Goal: Task Accomplishment & Management: Manage account settings

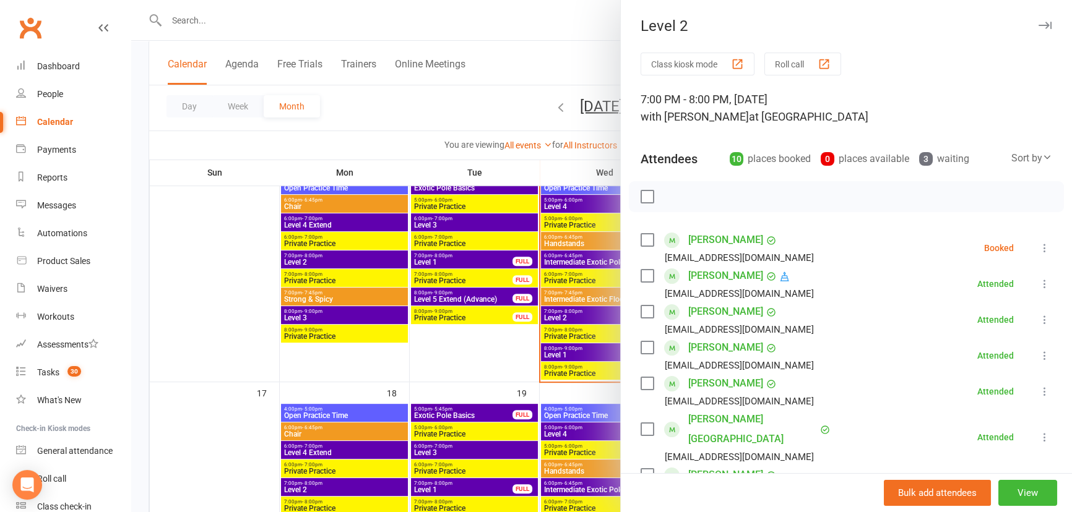
scroll to position [168, 0]
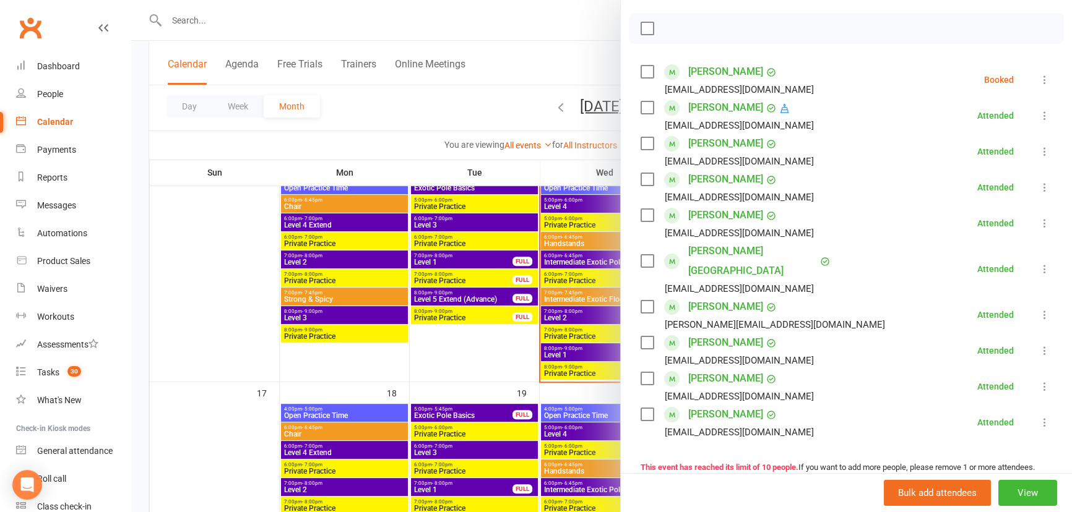
click at [582, 72] on div at bounding box center [601, 256] width 940 height 512
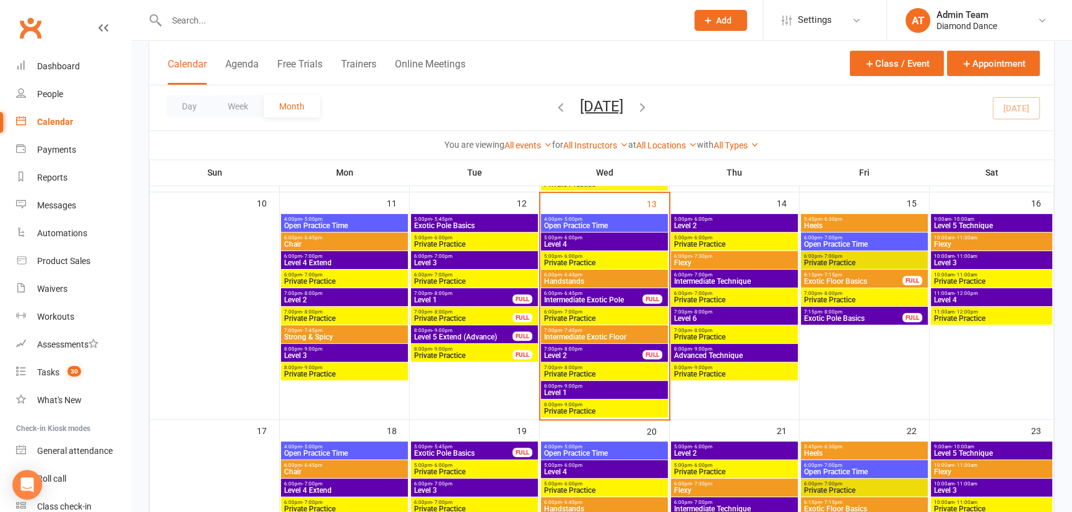
scroll to position [506, 0]
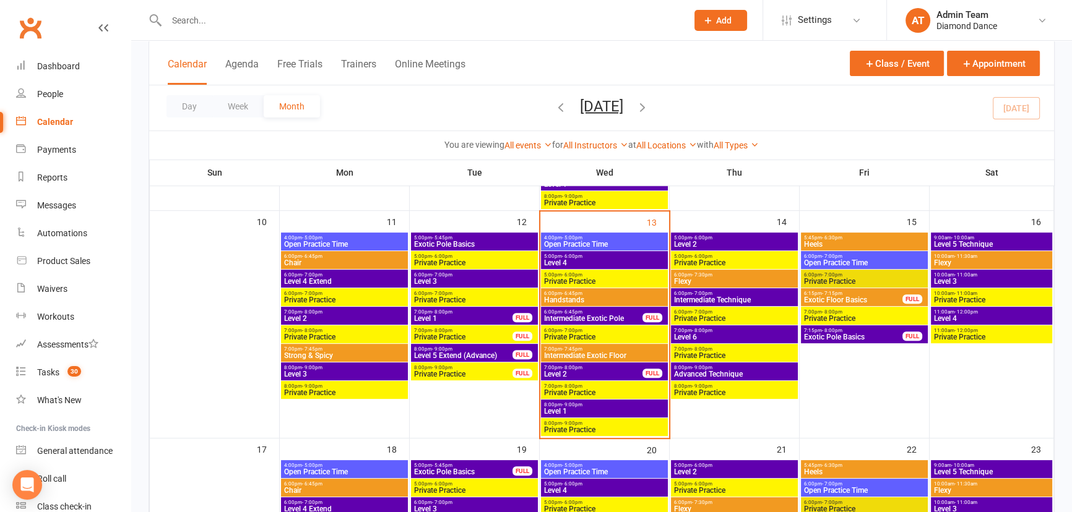
click at [624, 317] on span "Intermediate Exotic Pole" at bounding box center [593, 318] width 100 height 7
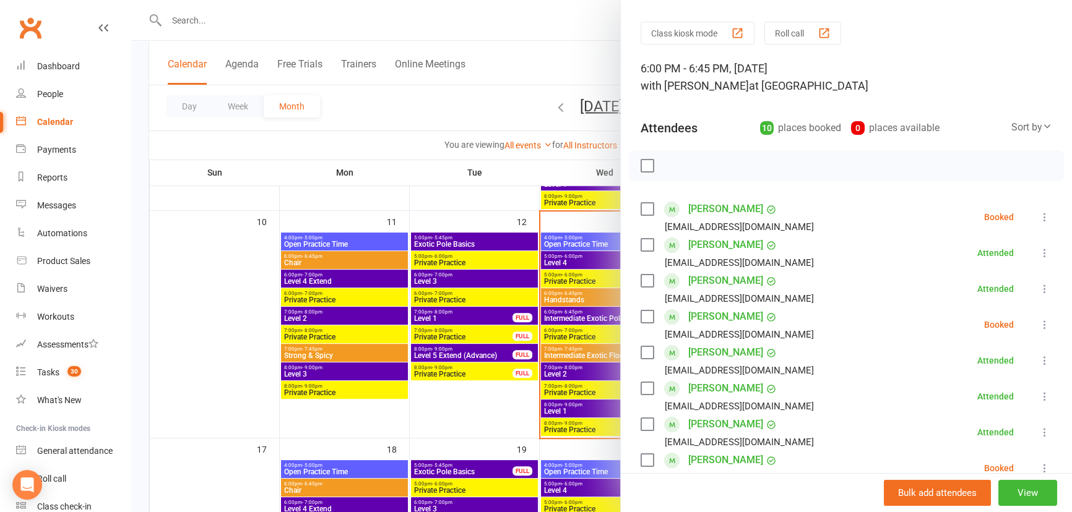
scroll to position [56, 0]
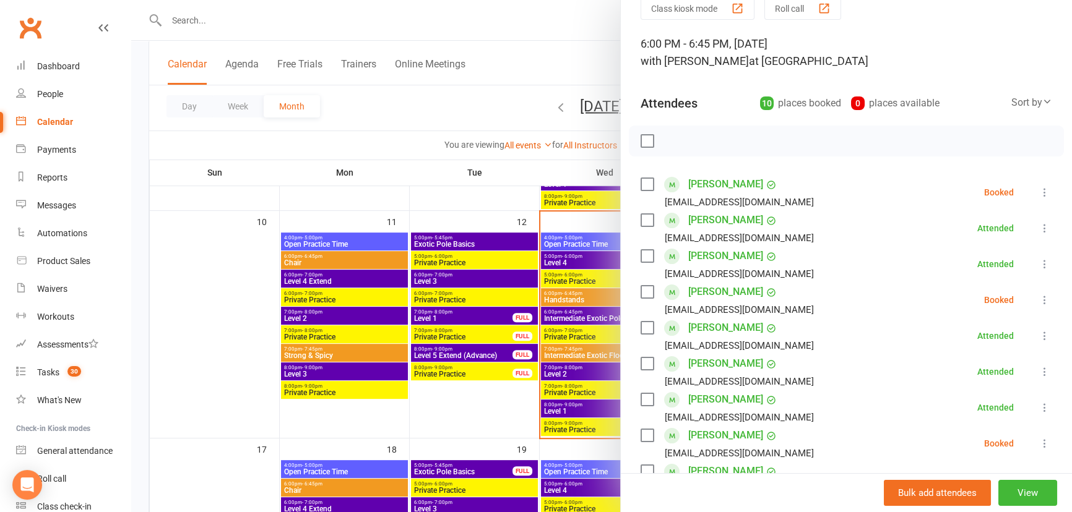
click at [1038, 193] on icon at bounding box center [1044, 192] width 12 height 12
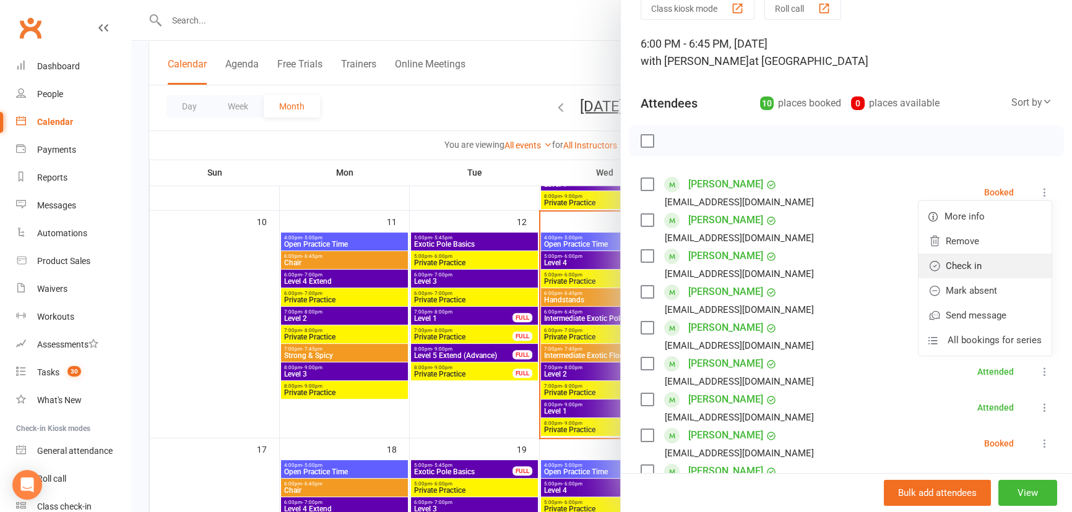
click at [988, 272] on link "Check in" at bounding box center [984, 266] width 133 height 25
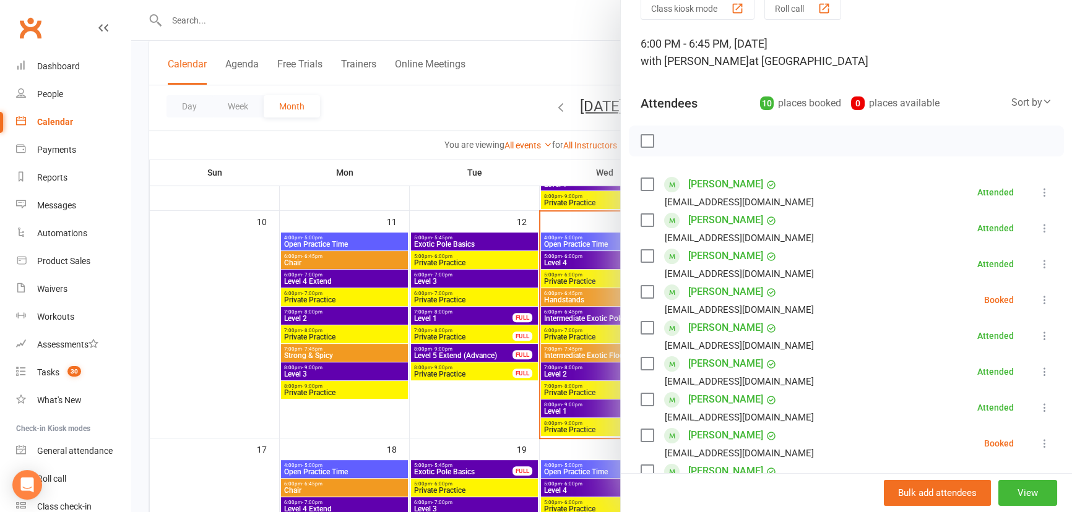
click at [1038, 296] on icon at bounding box center [1044, 300] width 12 height 12
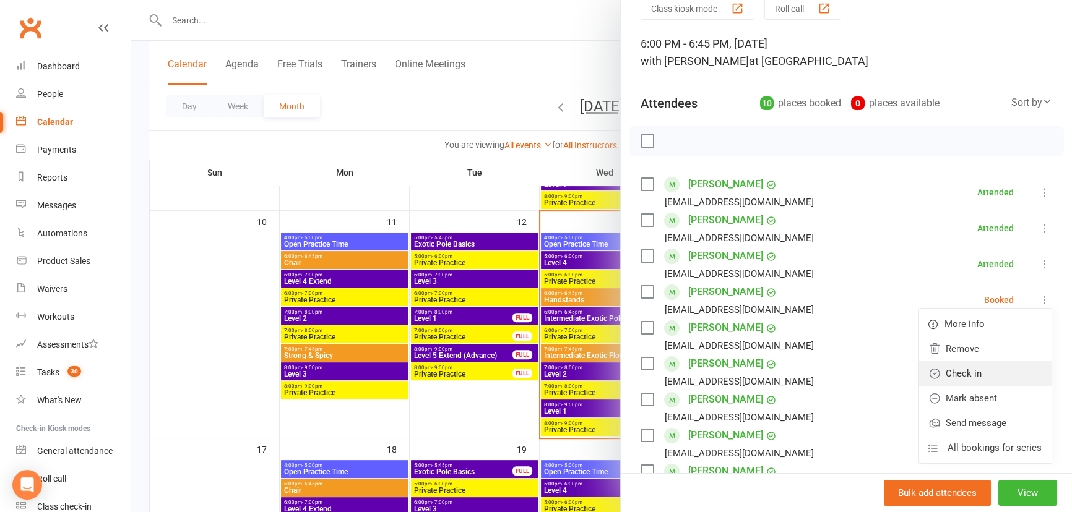
click at [971, 369] on link "Check in" at bounding box center [984, 373] width 133 height 25
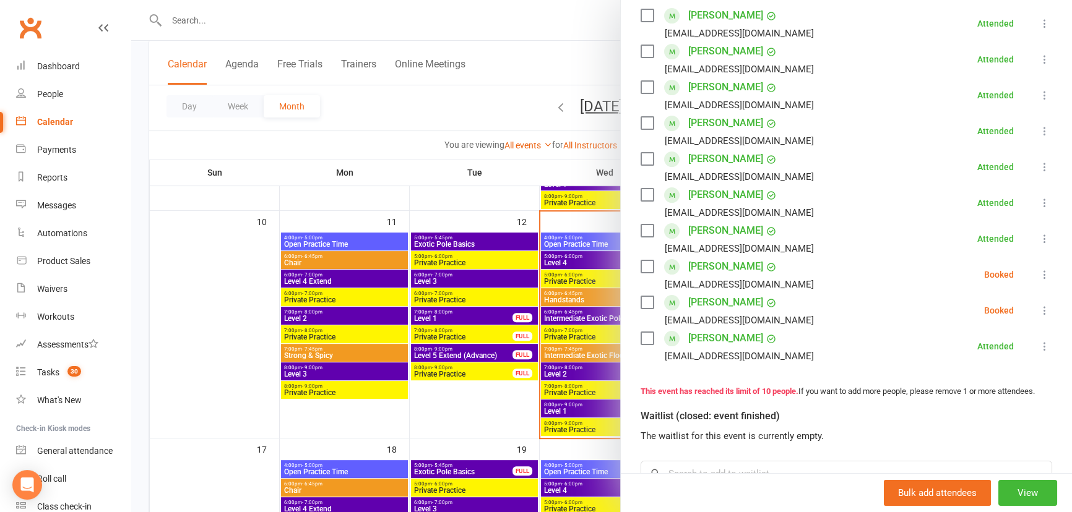
scroll to position [281, 0]
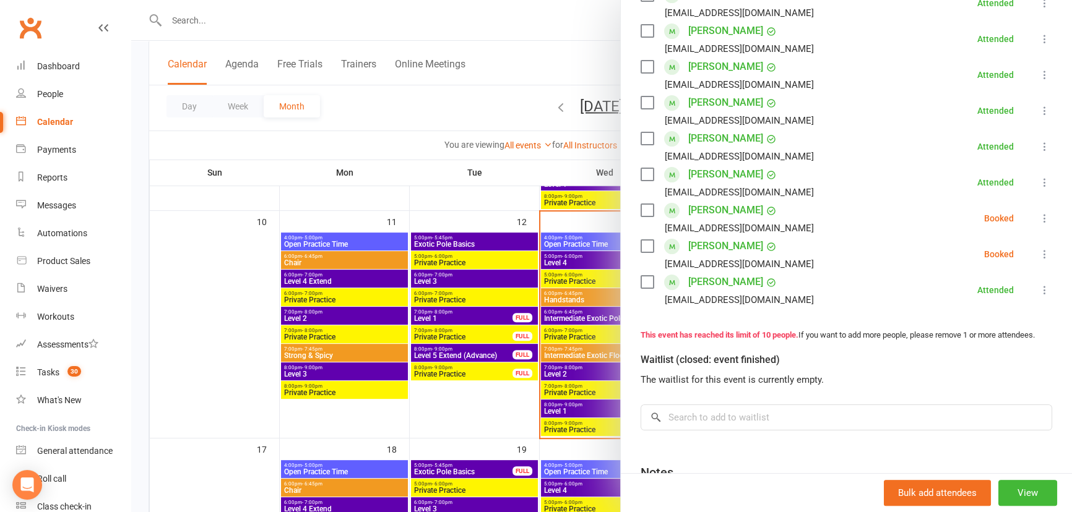
click at [1038, 218] on icon at bounding box center [1044, 218] width 12 height 12
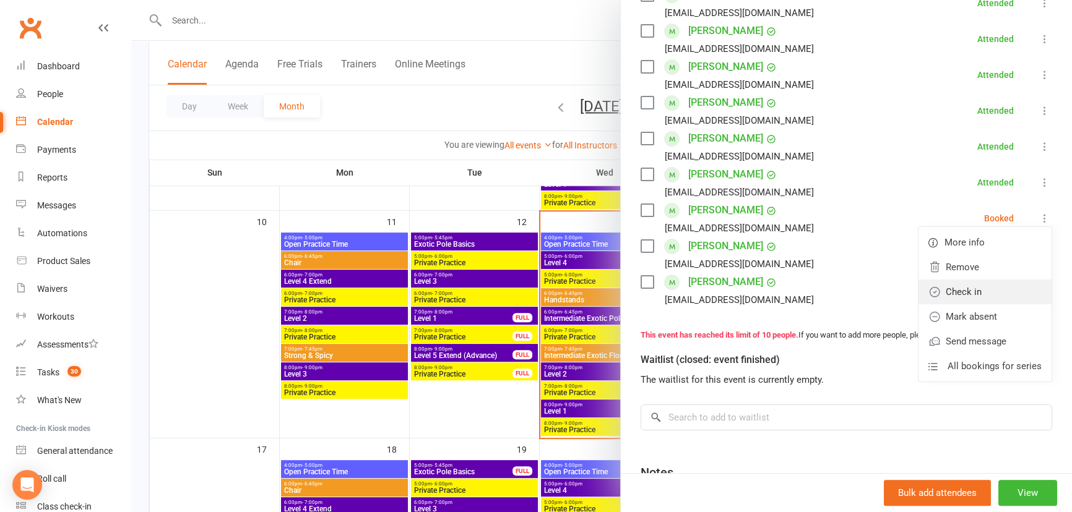
click at [960, 286] on link "Check in" at bounding box center [984, 292] width 133 height 25
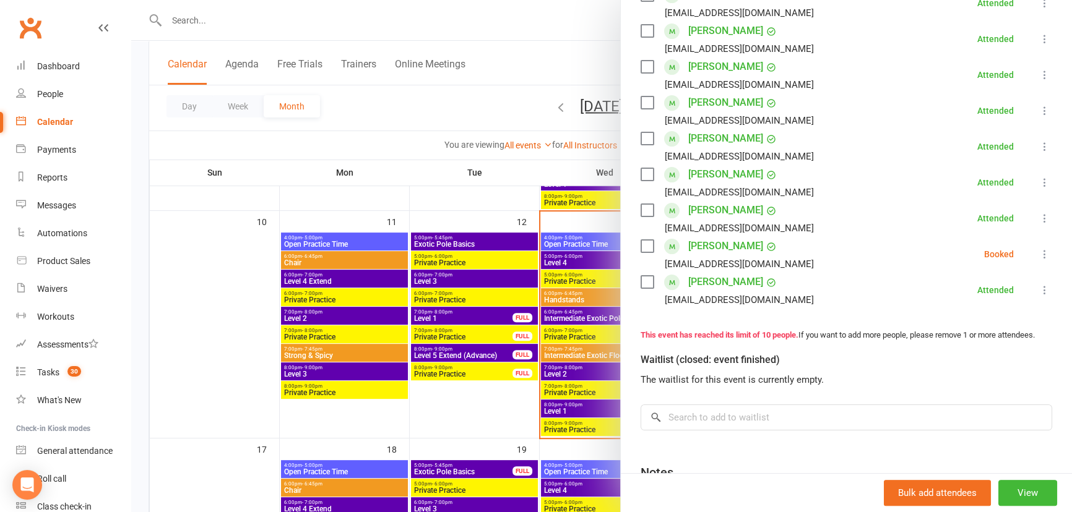
click at [1038, 253] on icon at bounding box center [1044, 254] width 12 height 12
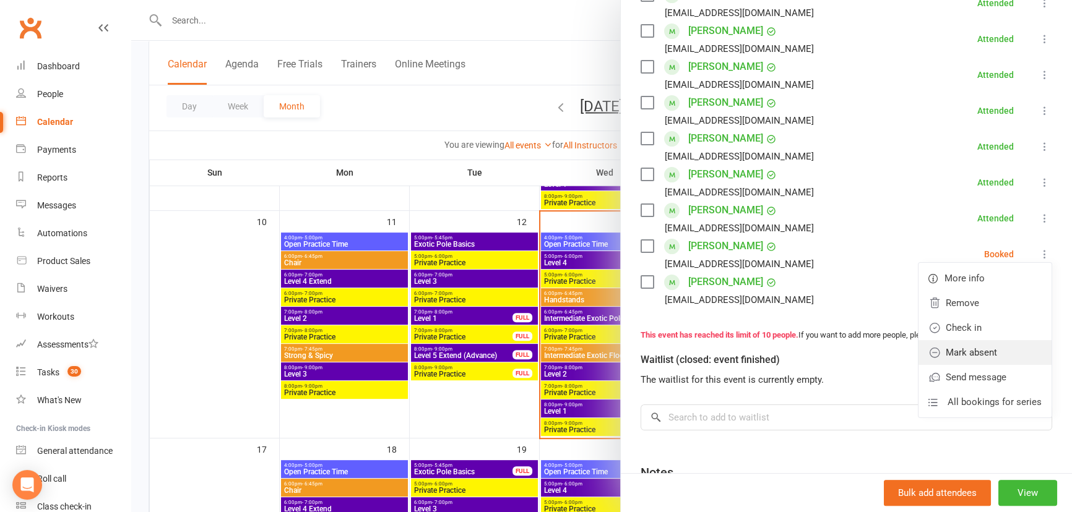
click at [966, 346] on link "Mark absent" at bounding box center [984, 352] width 133 height 25
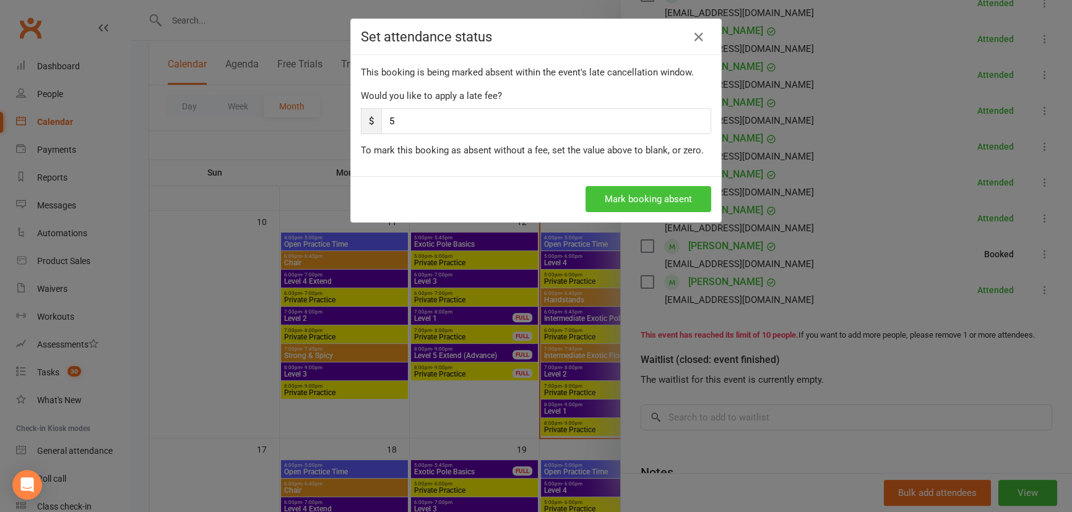
click at [667, 206] on button "Mark booking absent" at bounding box center [648, 199] width 126 height 26
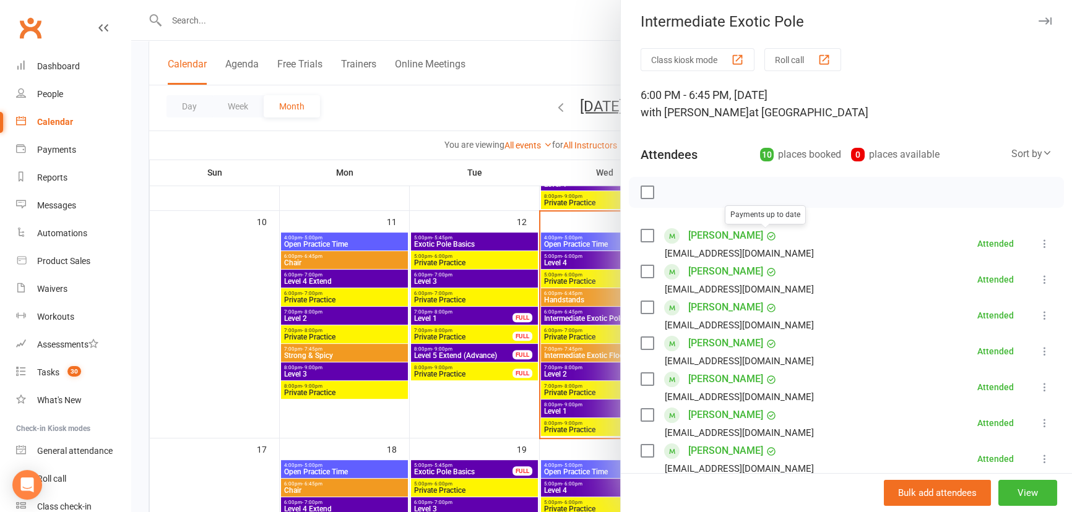
scroll to position [0, 0]
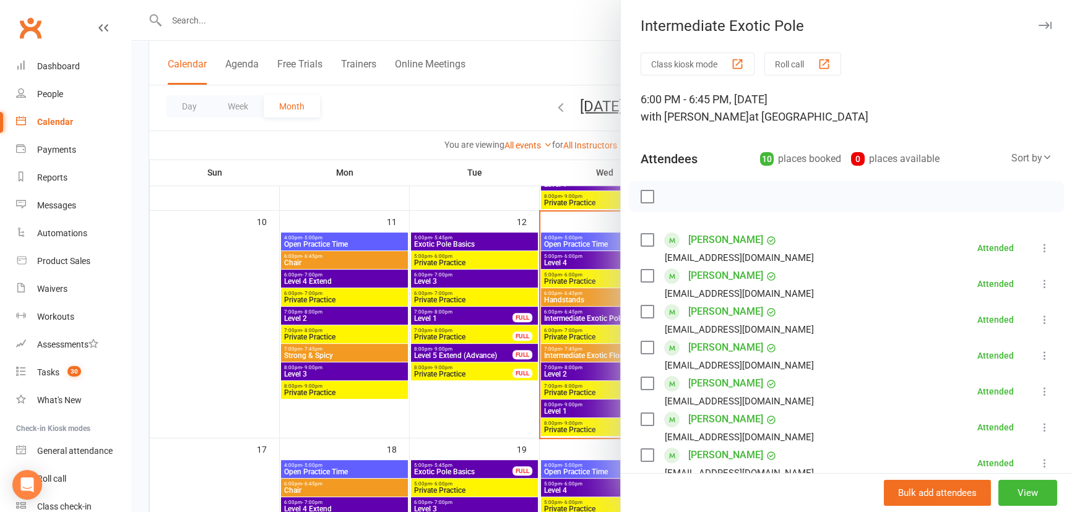
click at [566, 72] on div at bounding box center [601, 256] width 940 height 512
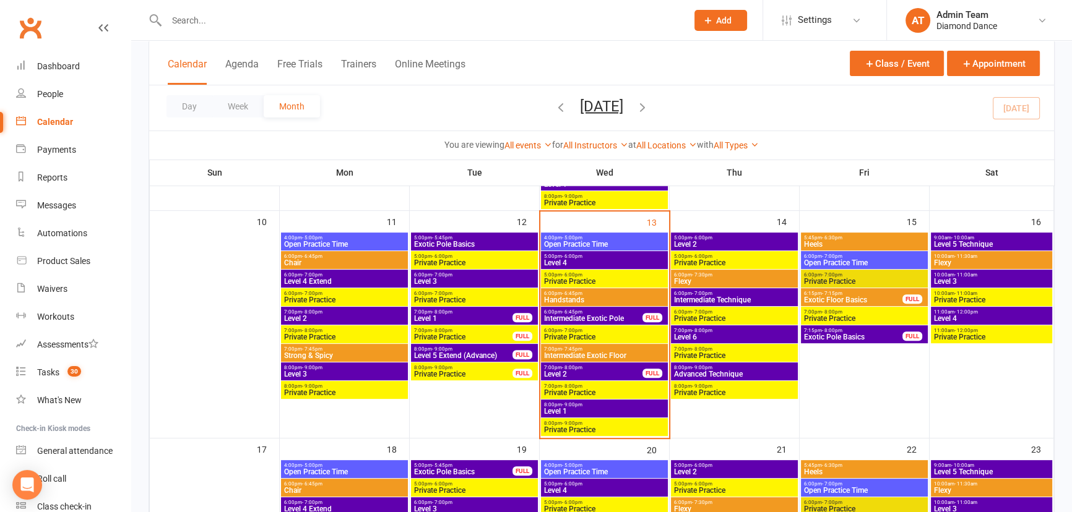
click at [604, 353] on span "Intermediate Exotic Floor" at bounding box center [604, 355] width 122 height 7
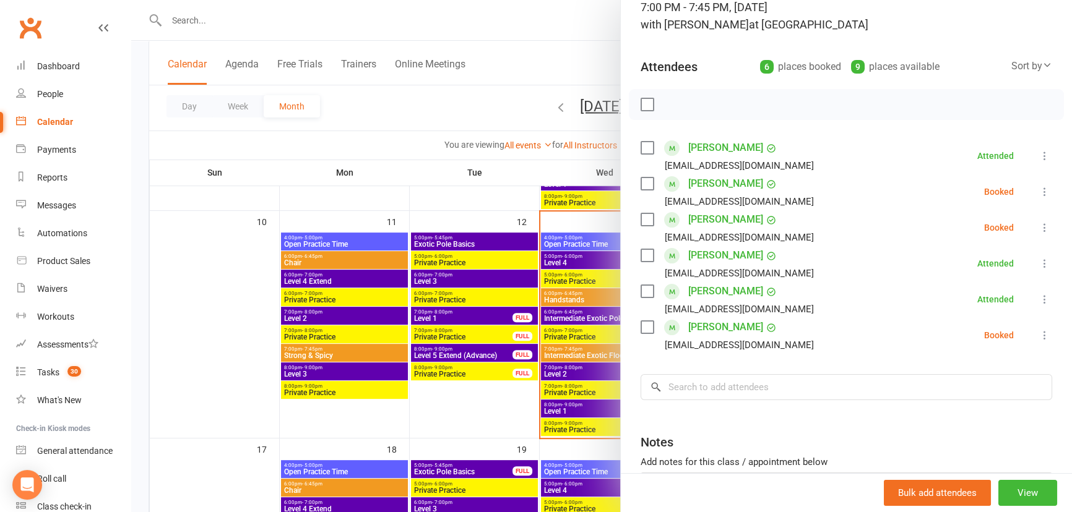
scroll to position [112, 0]
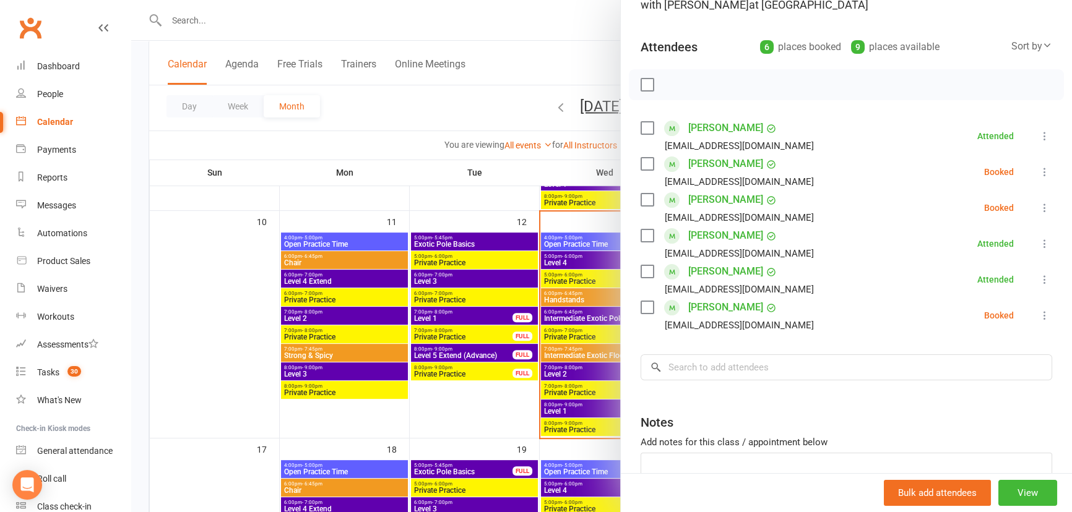
click at [1038, 172] on icon at bounding box center [1044, 172] width 12 height 12
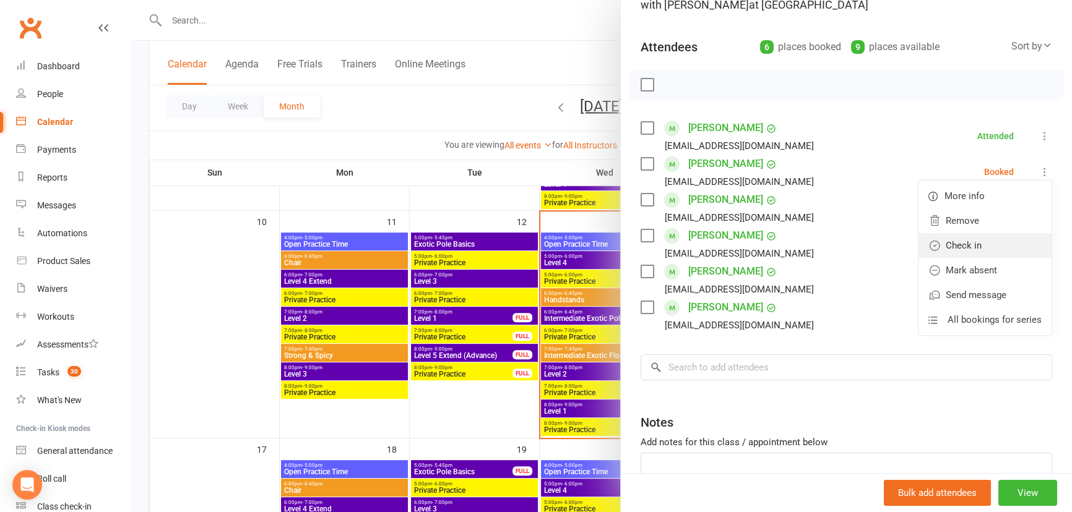
click at [987, 244] on link "Check in" at bounding box center [984, 245] width 133 height 25
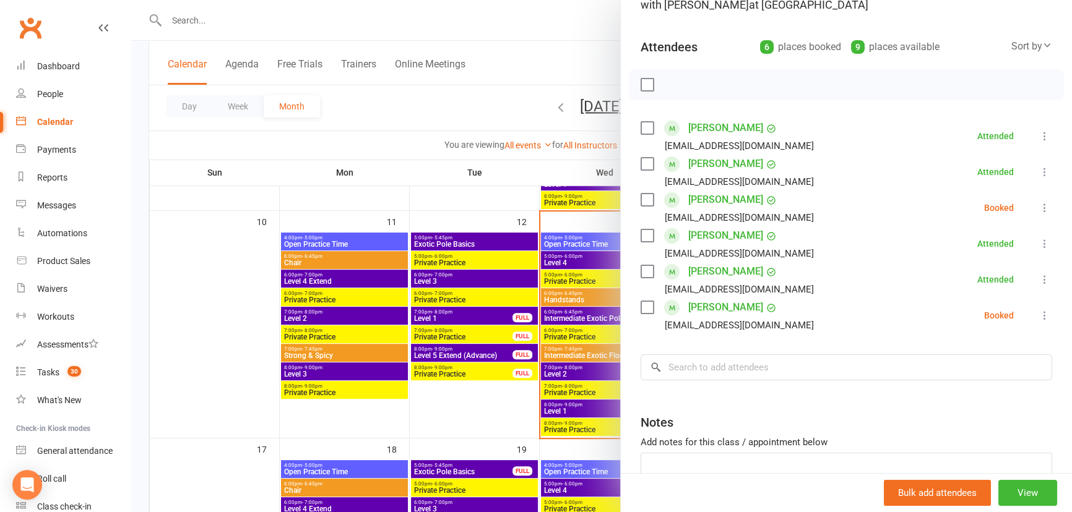
click at [1038, 208] on icon at bounding box center [1044, 208] width 12 height 12
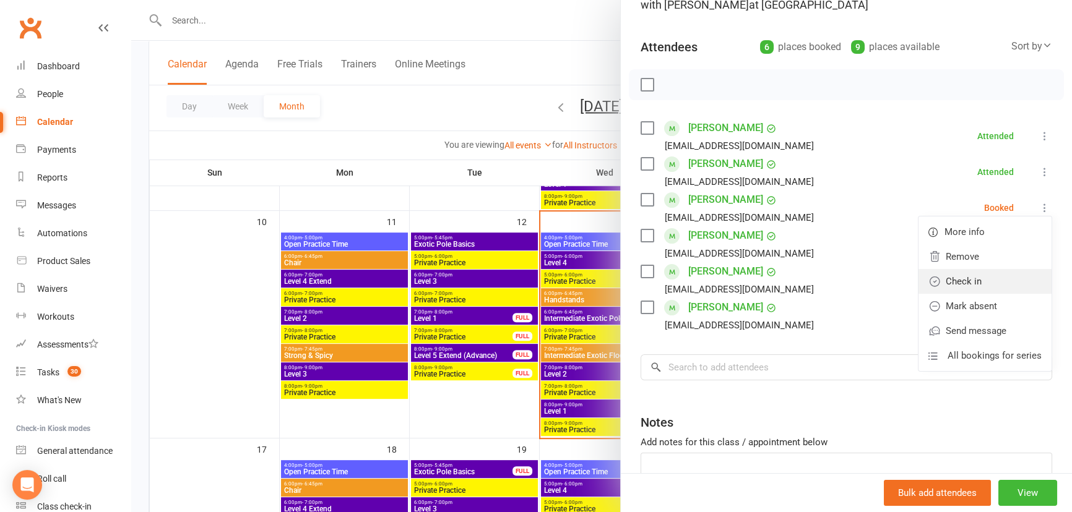
click at [963, 277] on link "Check in" at bounding box center [984, 281] width 133 height 25
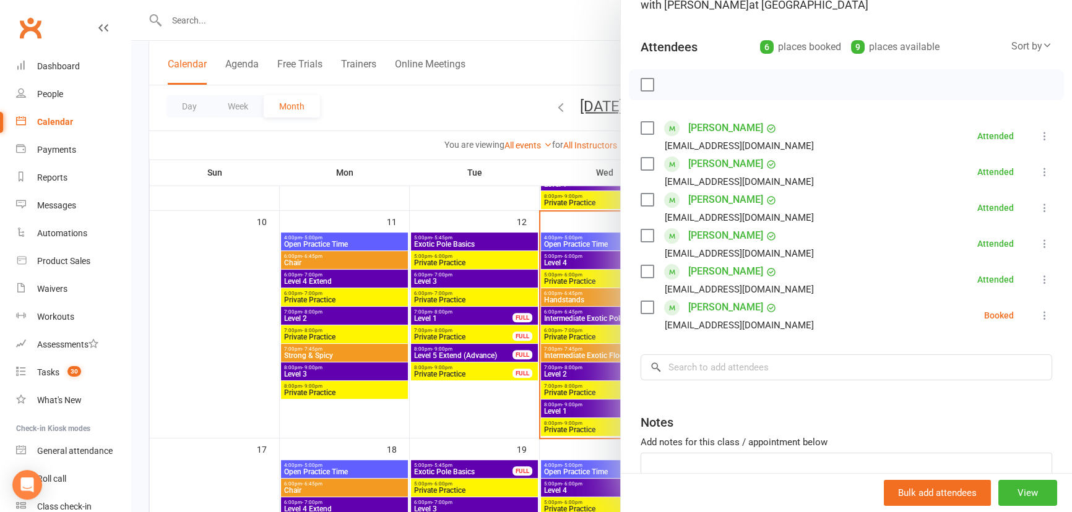
click at [1038, 318] on icon at bounding box center [1044, 315] width 12 height 12
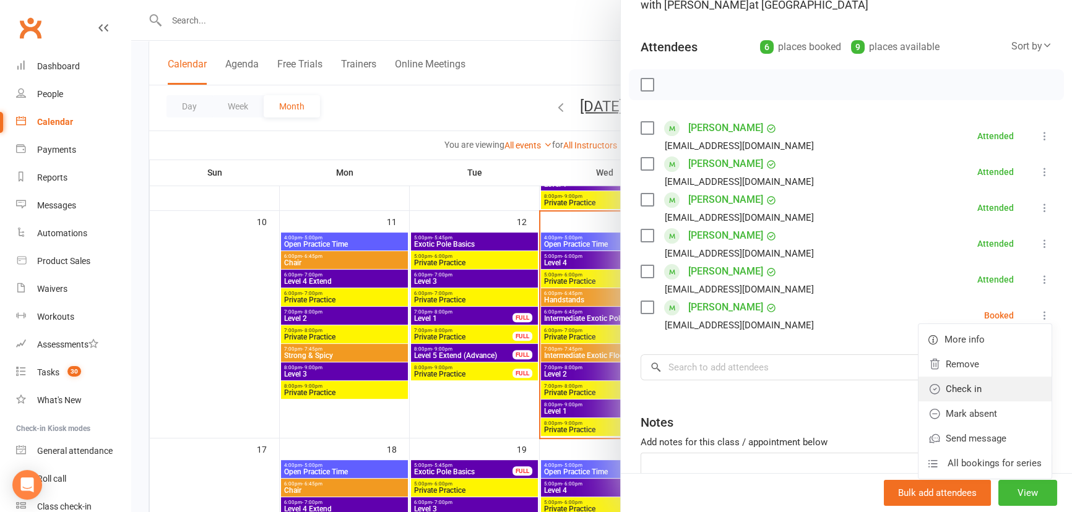
click at [960, 389] on link "Check in" at bounding box center [984, 389] width 133 height 25
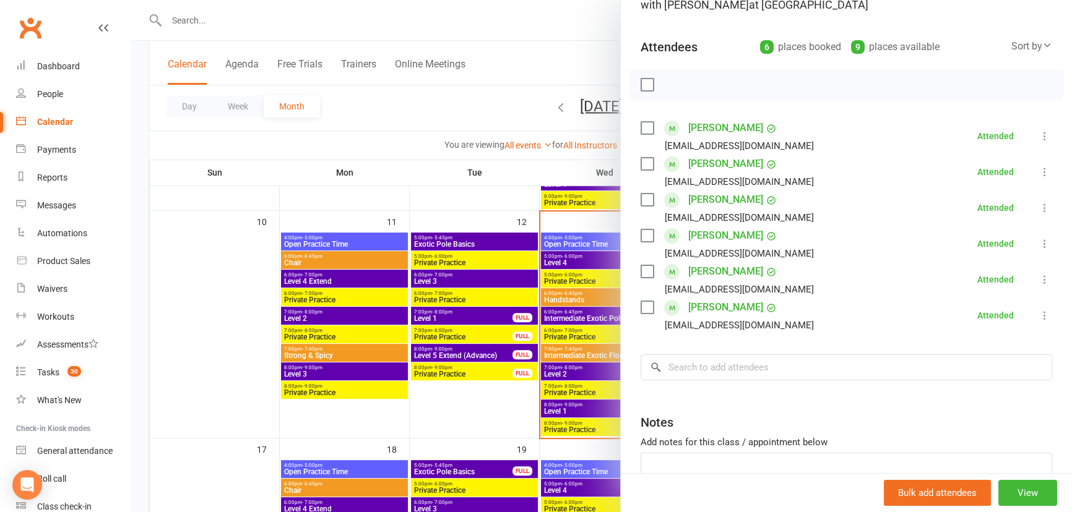
click at [524, 58] on div at bounding box center [601, 256] width 940 height 512
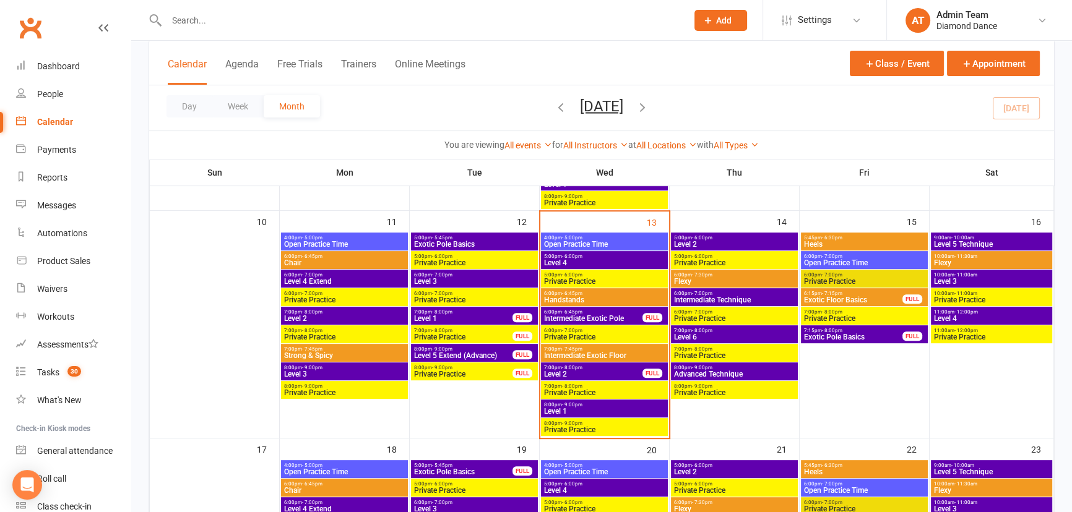
click at [606, 257] on span "5:00pm - 6:00pm" at bounding box center [604, 257] width 122 height 6
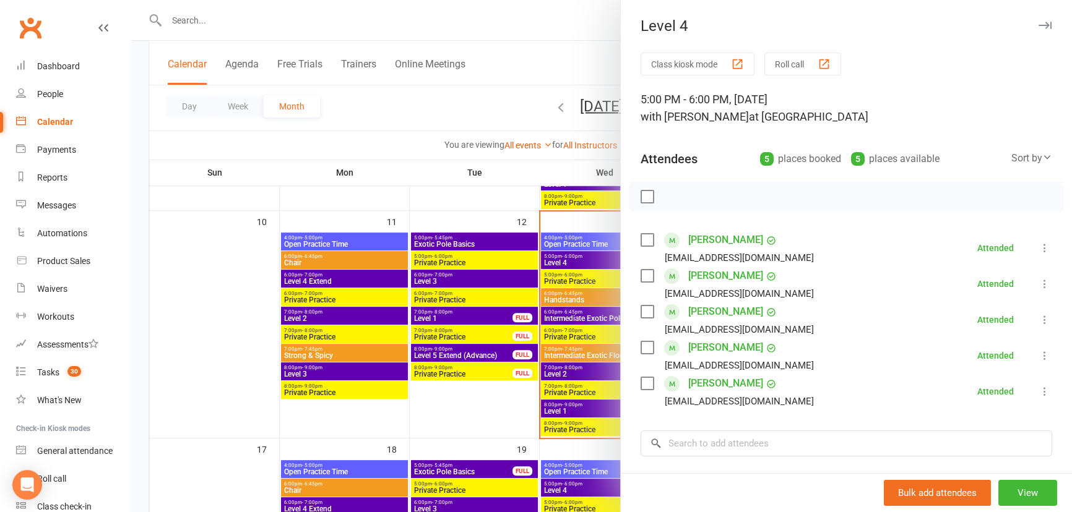
click at [587, 64] on div at bounding box center [601, 256] width 940 height 512
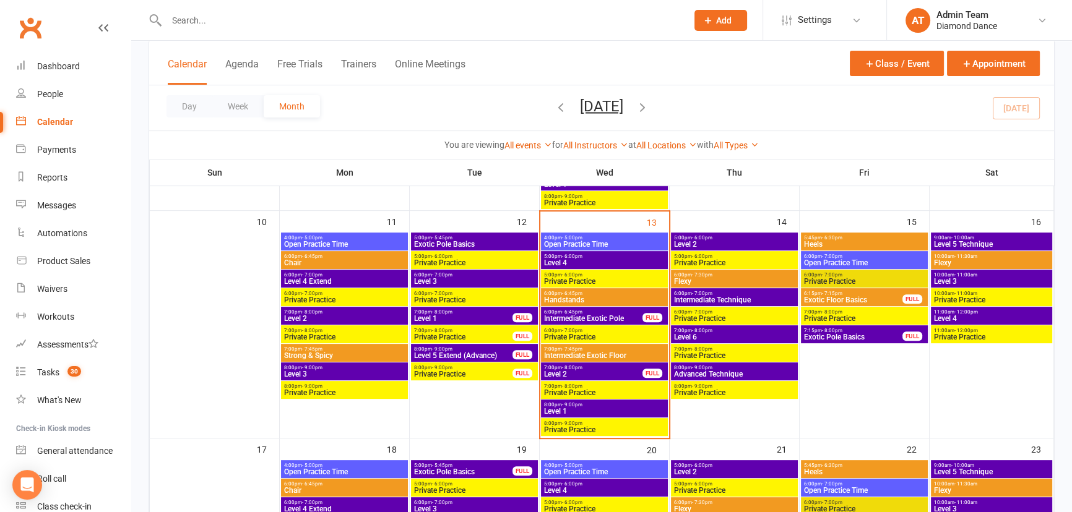
click at [720, 371] on span "Advanced Technique" at bounding box center [734, 374] width 122 height 7
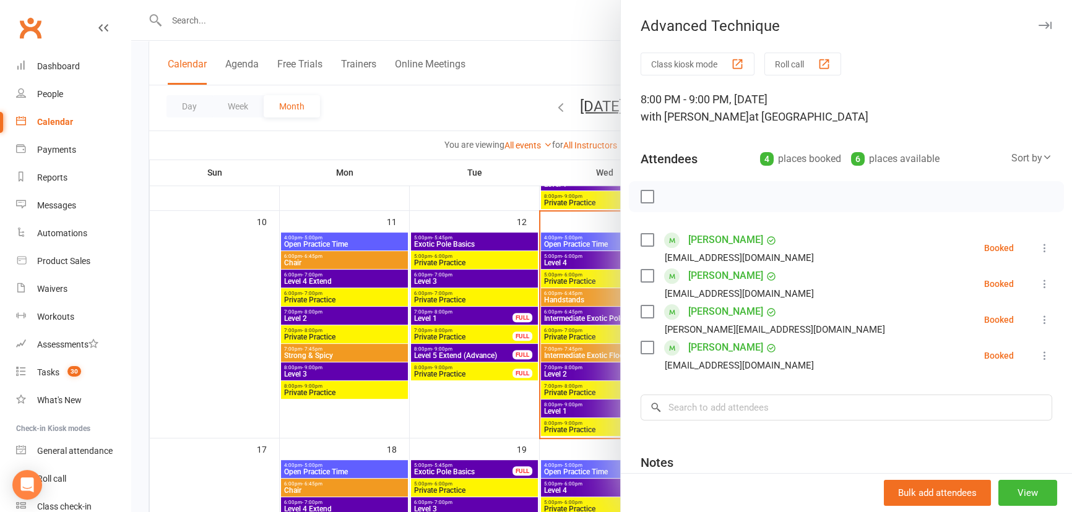
click at [586, 67] on div at bounding box center [601, 256] width 940 height 512
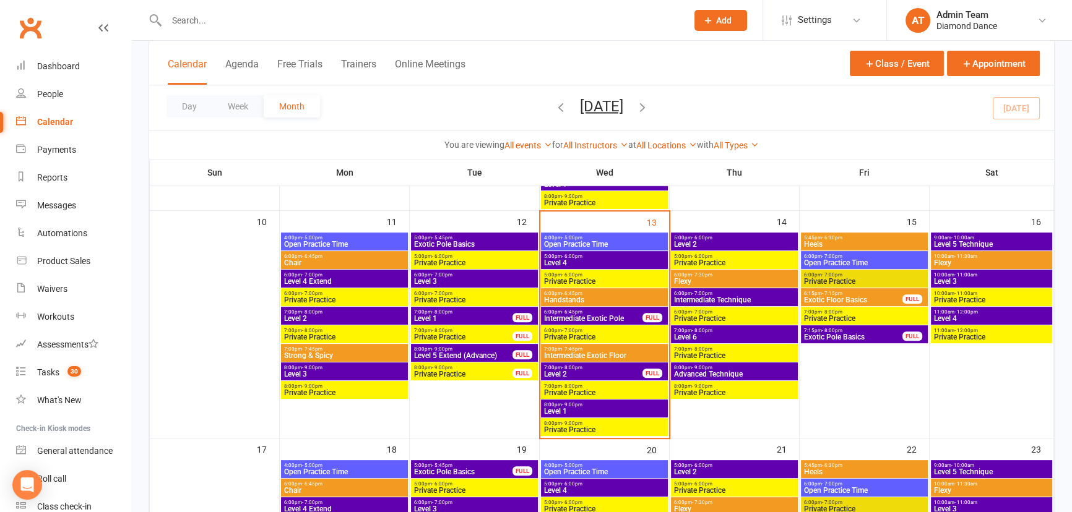
click at [722, 339] on span "Level 6" at bounding box center [734, 336] width 122 height 7
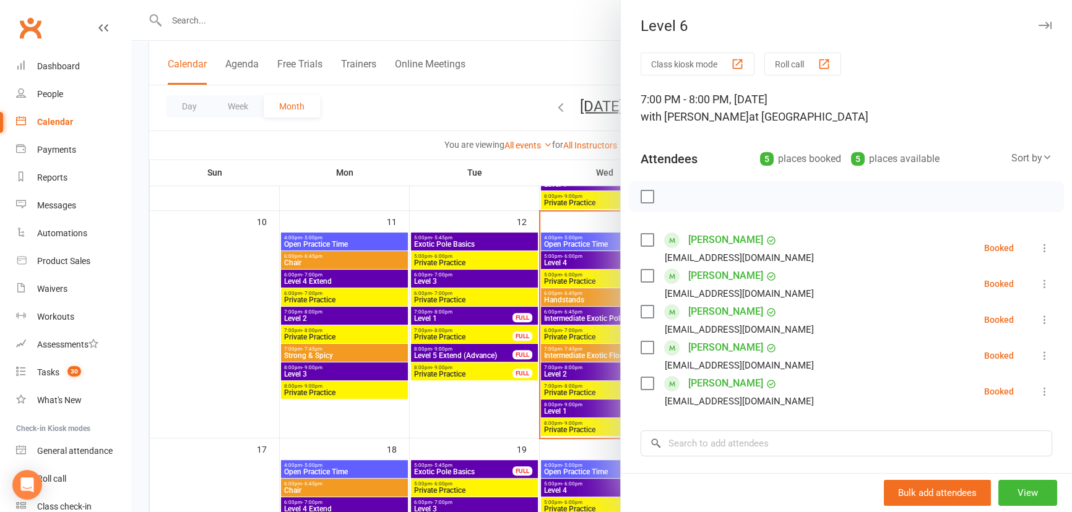
click at [569, 73] on div at bounding box center [601, 256] width 940 height 512
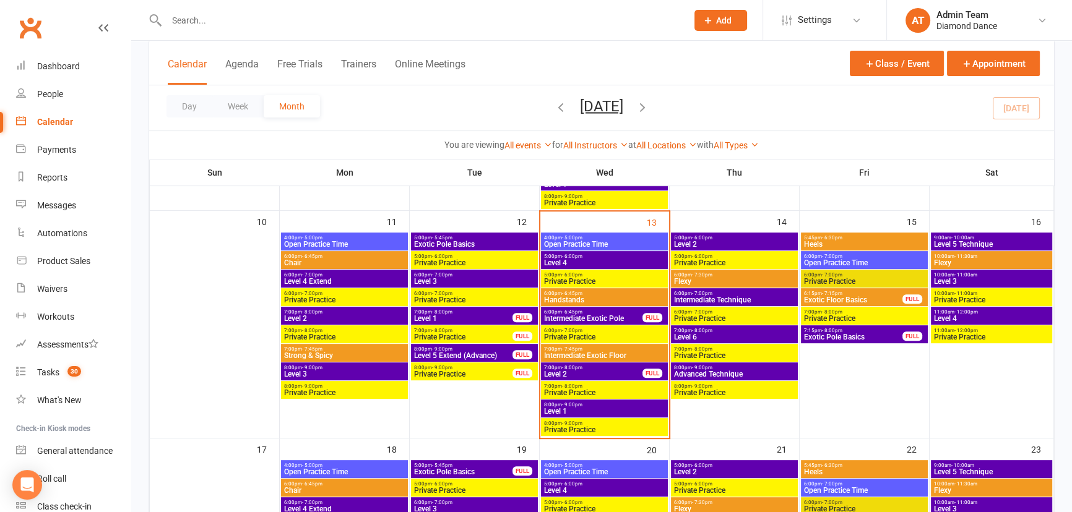
click at [695, 292] on span "- 7:00pm" at bounding box center [702, 294] width 20 height 6
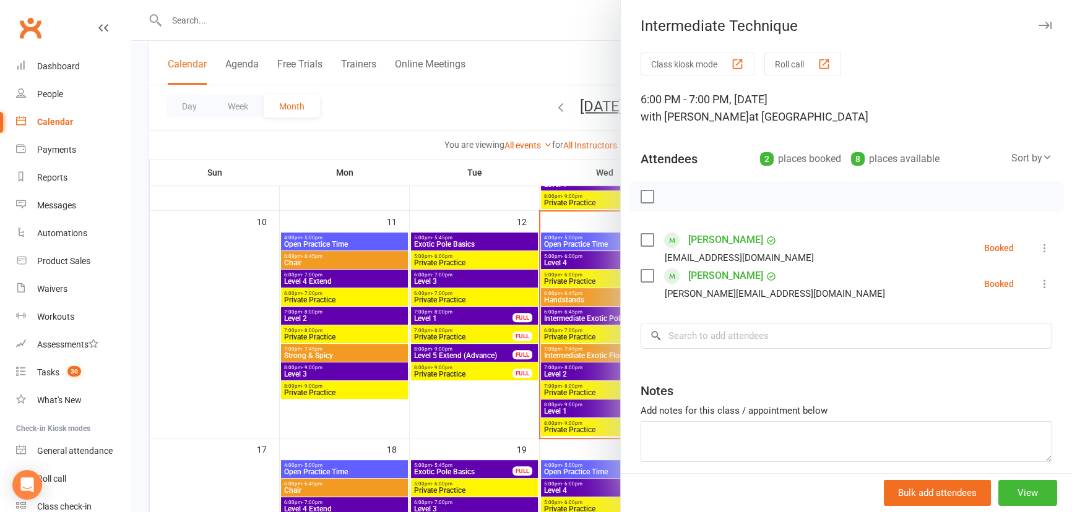
click at [589, 59] on div at bounding box center [601, 256] width 940 height 512
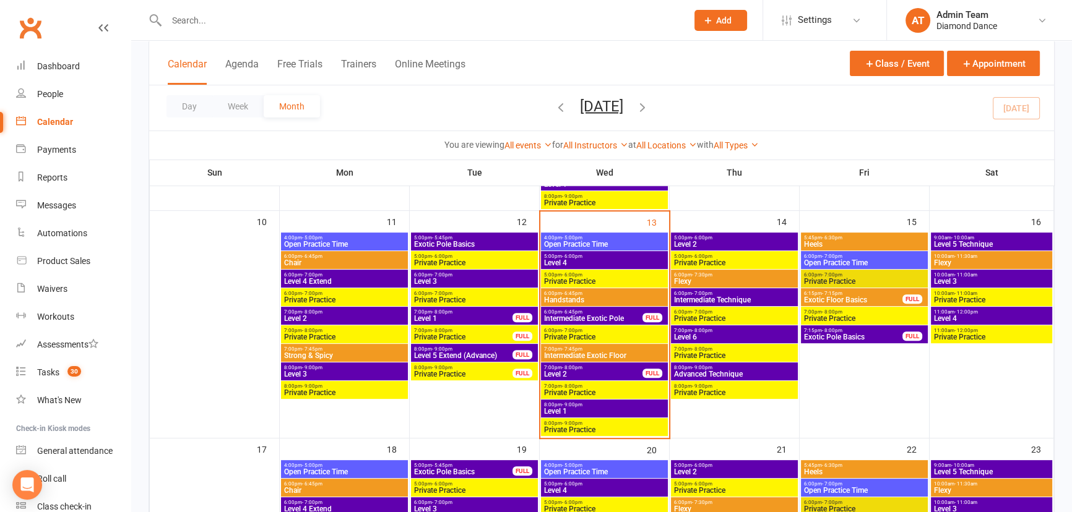
click at [957, 241] on span "Level 5 Technique" at bounding box center [991, 244] width 116 height 7
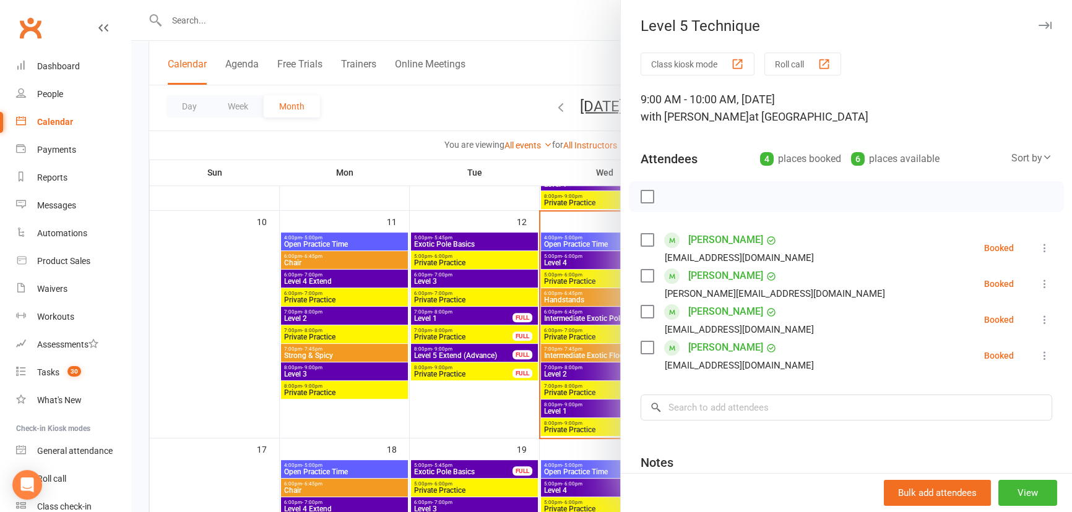
click at [584, 62] on div at bounding box center [601, 256] width 940 height 512
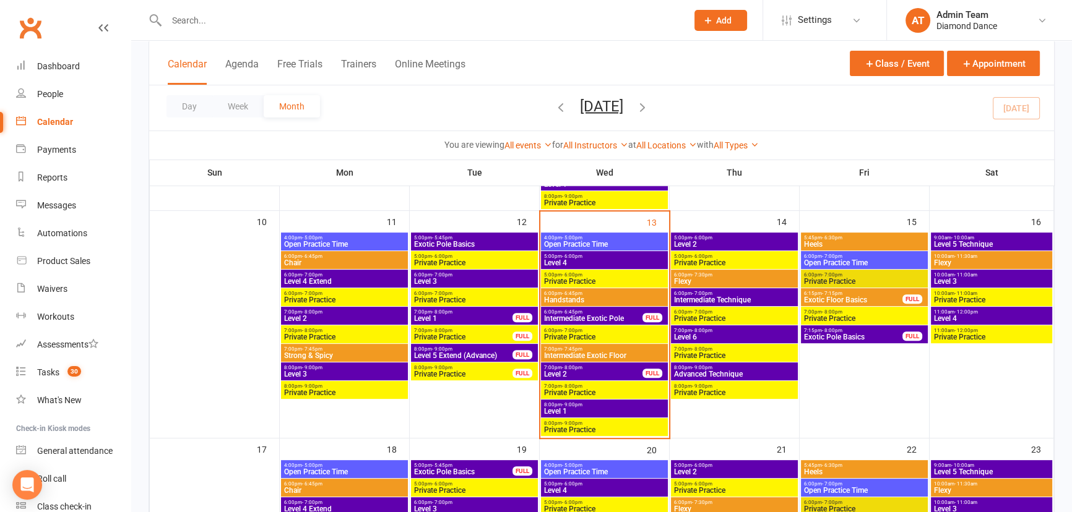
click at [730, 299] on span "Intermediate Technique" at bounding box center [734, 299] width 122 height 7
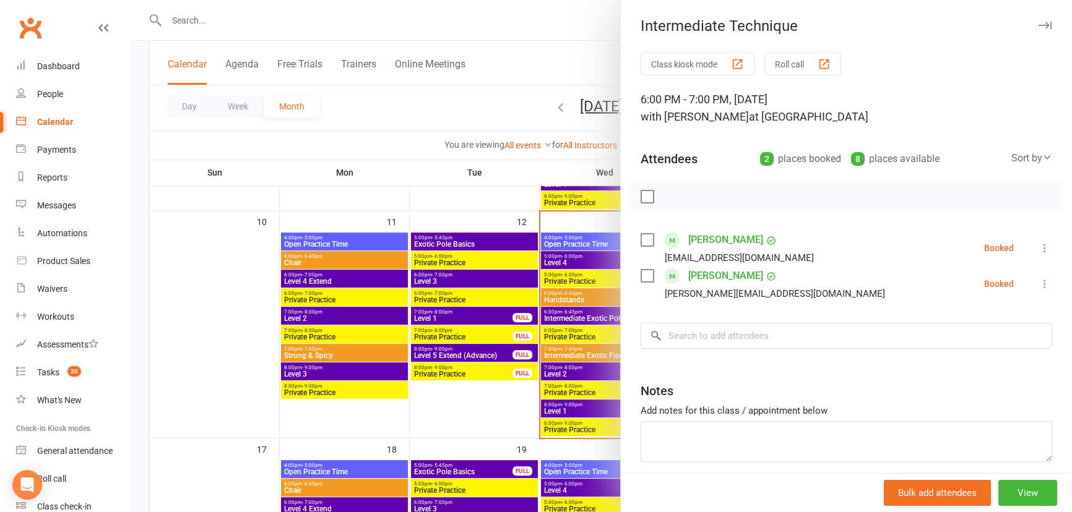
click at [575, 53] on div at bounding box center [601, 256] width 940 height 512
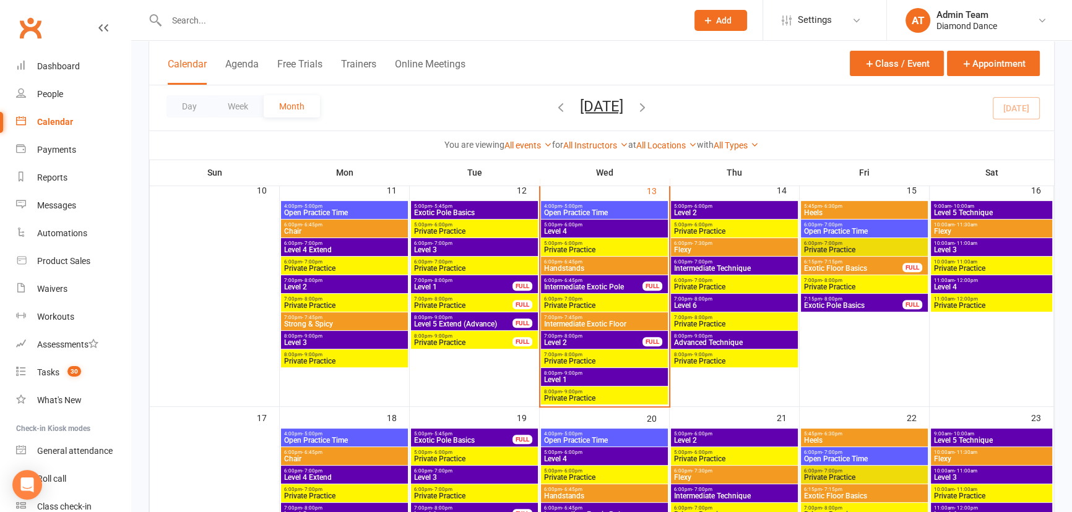
scroll to position [506, 0]
